Goal: Find specific page/section: Find specific page/section

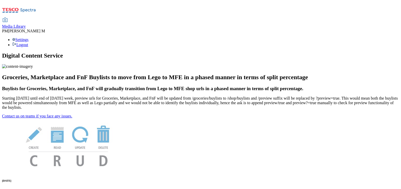
click at [26, 24] on span "Media Library" at bounding box center [14, 26] width 24 height 4
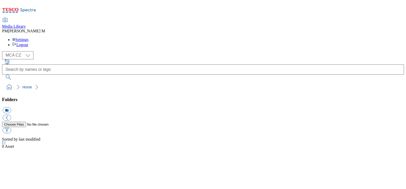
select select "flare-mca-cz"
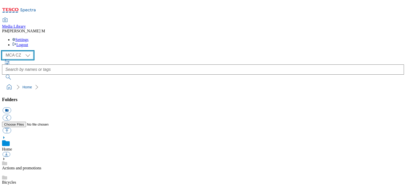
click at [27, 51] on select "MCA CZ MCA HU MCA SK" at bounding box center [17, 55] width 31 height 8
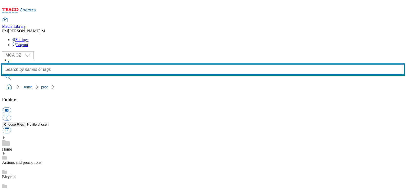
click at [171, 65] on input "text" at bounding box center [203, 70] width 402 height 10
paste input "PC8"
type input "PC8"
click at [2, 75] on button "submit" at bounding box center [8, 77] width 13 height 5
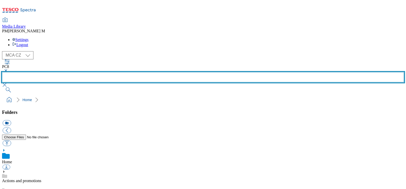
click at [165, 72] on input "text" at bounding box center [203, 77] width 402 height 10
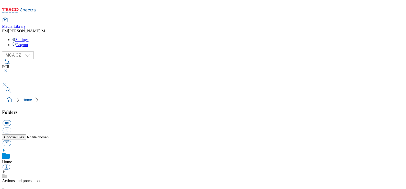
click at [8, 69] on button "button" at bounding box center [5, 70] width 6 height 3
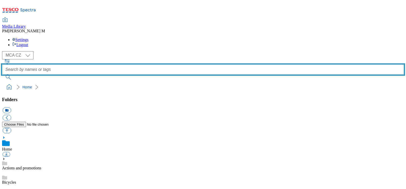
click at [160, 65] on input "text" at bounding box center [203, 70] width 402 height 10
paste input "XD9"
type input "XD9"
click at [2, 75] on button "submit" at bounding box center [8, 77] width 13 height 5
